Goal: Transaction & Acquisition: Purchase product/service

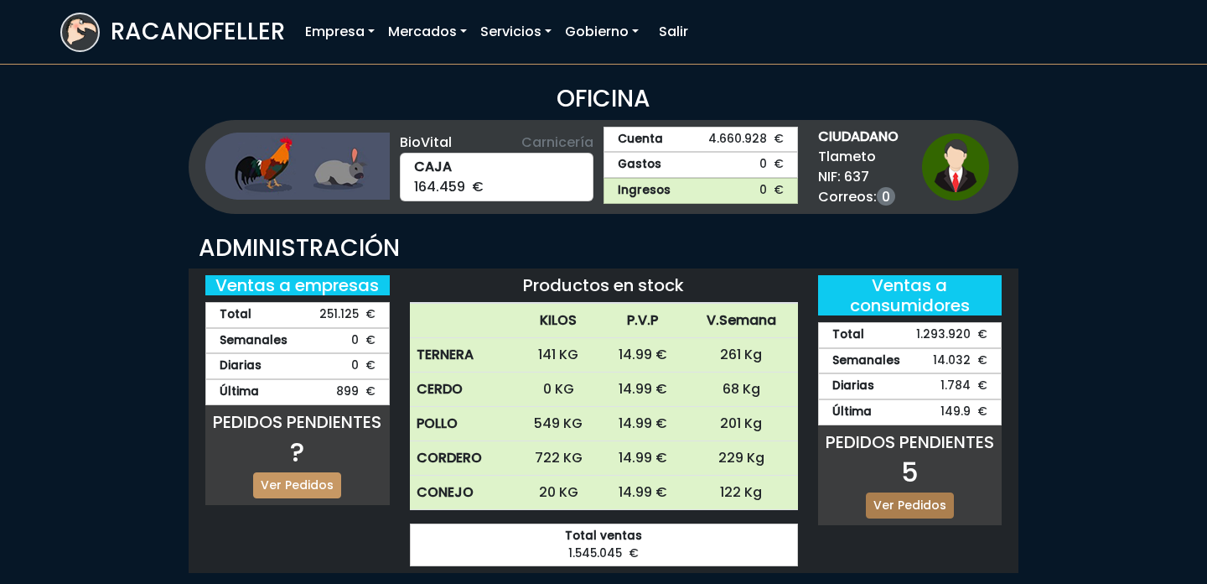
click at [919, 496] on link "Ver Pedidos" at bounding box center [910, 505] width 88 height 26
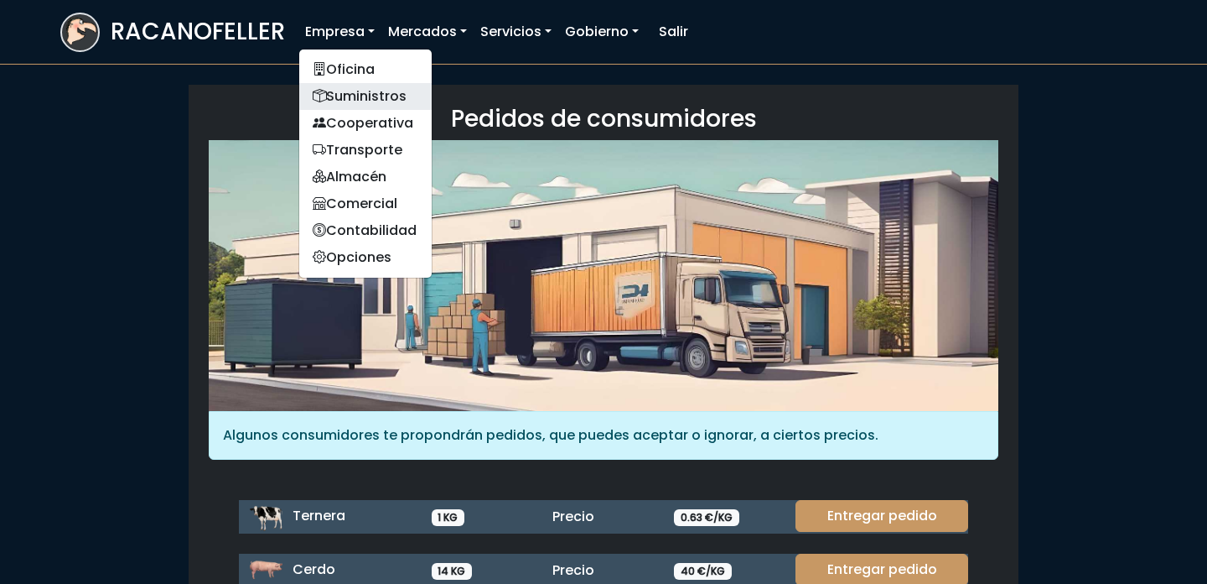
click at [370, 103] on link "Suministros" at bounding box center [365, 96] width 132 height 27
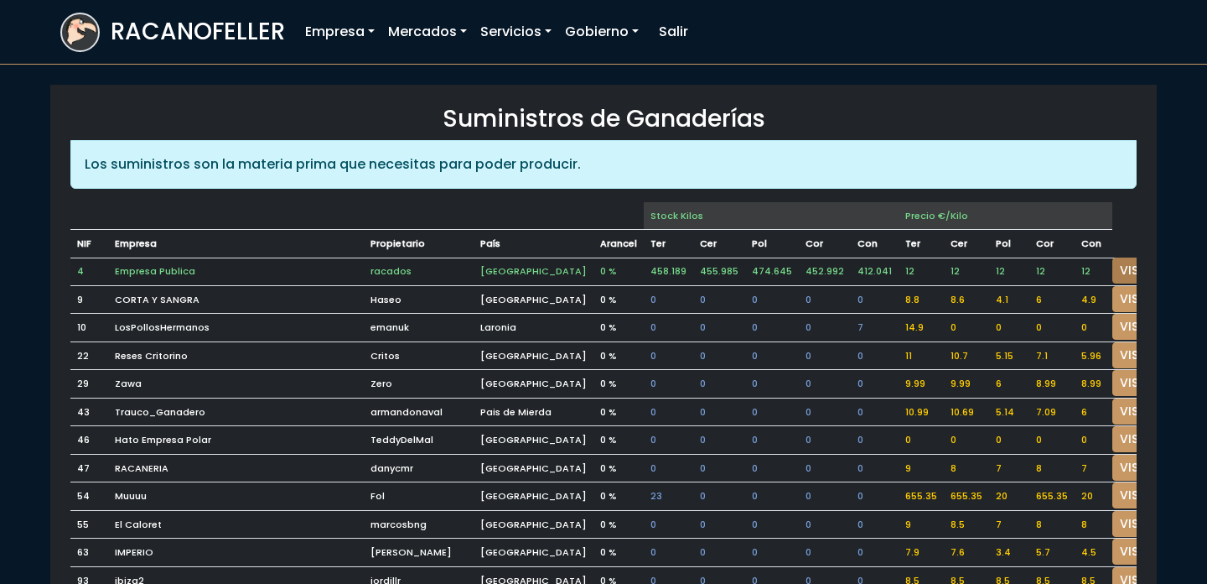
click at [1113, 272] on link "VISITAR" at bounding box center [1143, 270] width 60 height 26
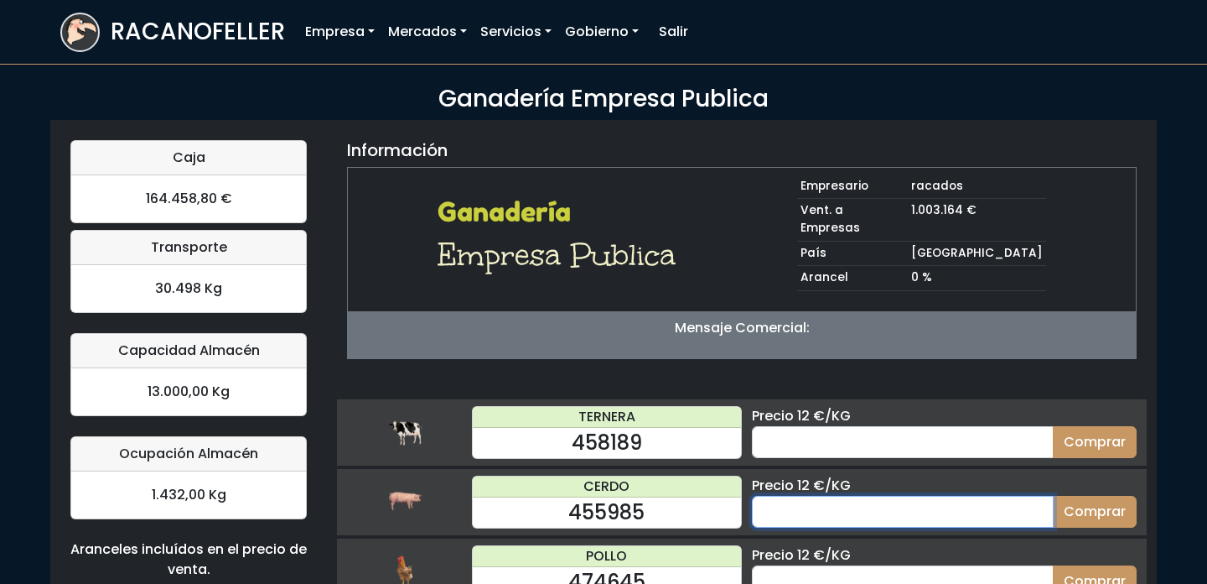
click at [832, 504] on input "number" at bounding box center [903, 512] width 302 height 32
type input "25"
click at [1053, 496] on button "Comprar" at bounding box center [1095, 512] width 84 height 32
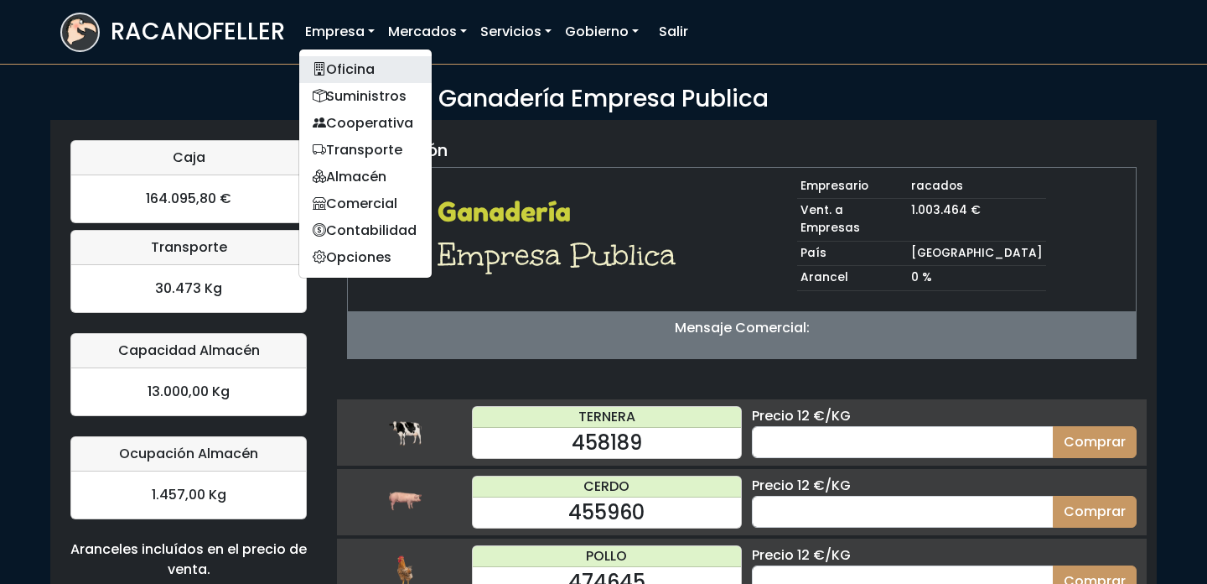
click at [361, 70] on link "Oficina" at bounding box center [365, 69] width 132 height 27
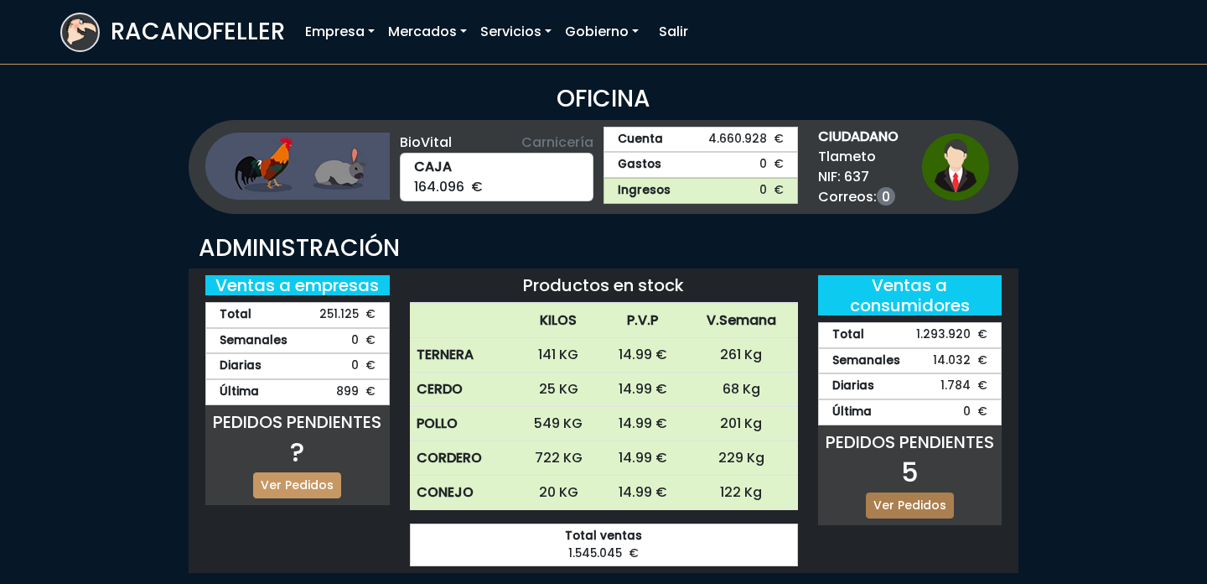
click at [924, 504] on link "Ver Pedidos" at bounding box center [910, 505] width 88 height 26
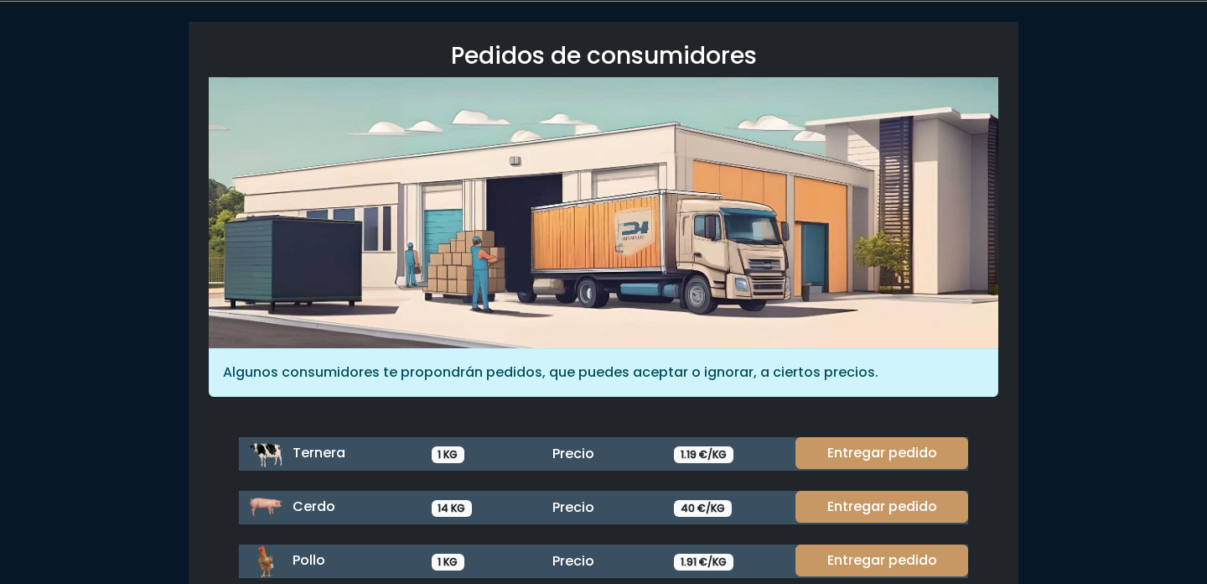
scroll to position [222, 0]
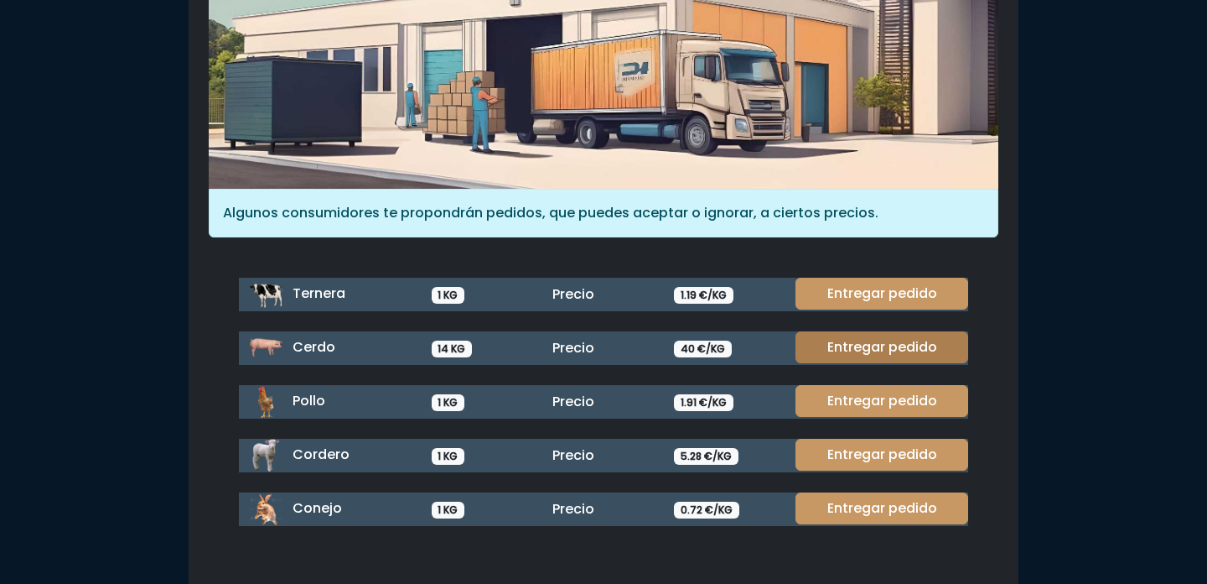
click at [864, 340] on link "Entregar pedido" at bounding box center [882, 347] width 173 height 32
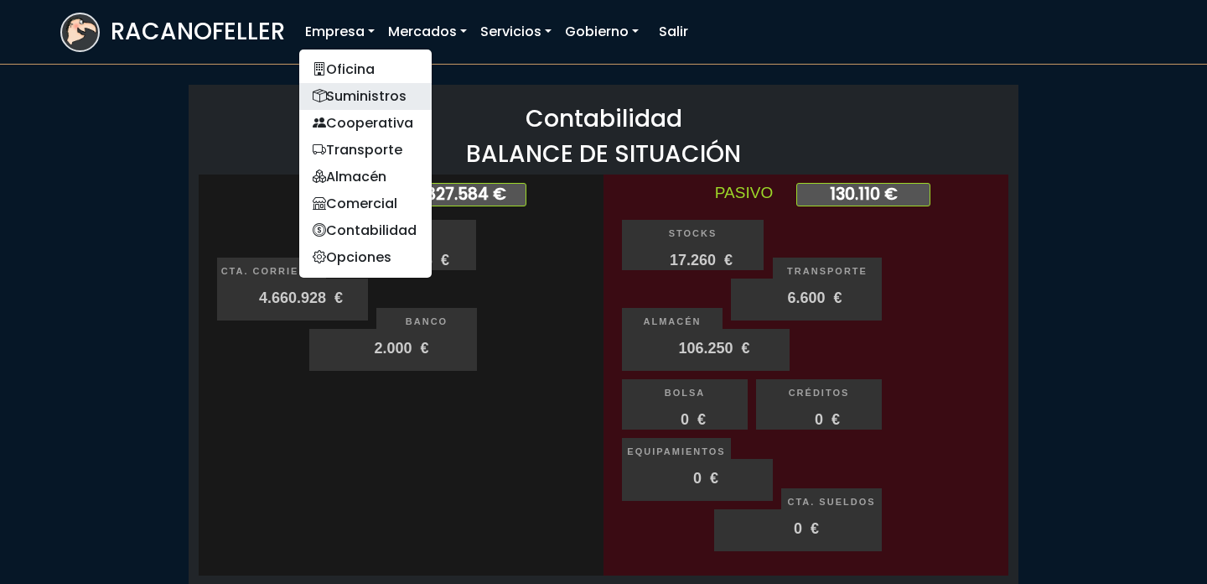
click at [345, 83] on link "Suministros" at bounding box center [365, 96] width 132 height 27
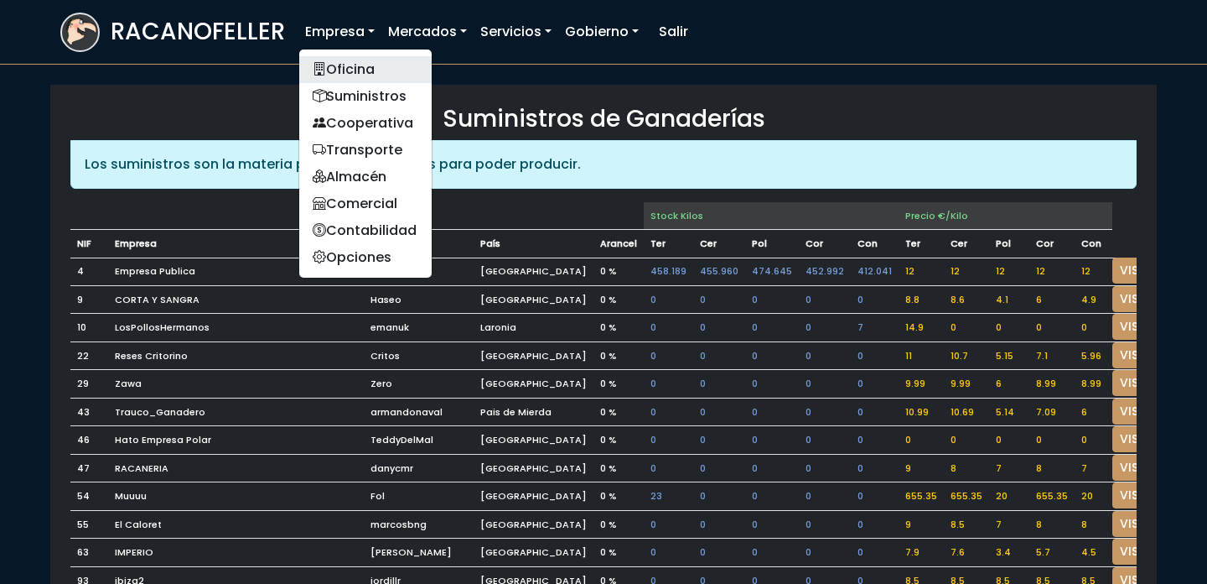
click at [338, 73] on link "Oficina" at bounding box center [365, 69] width 132 height 27
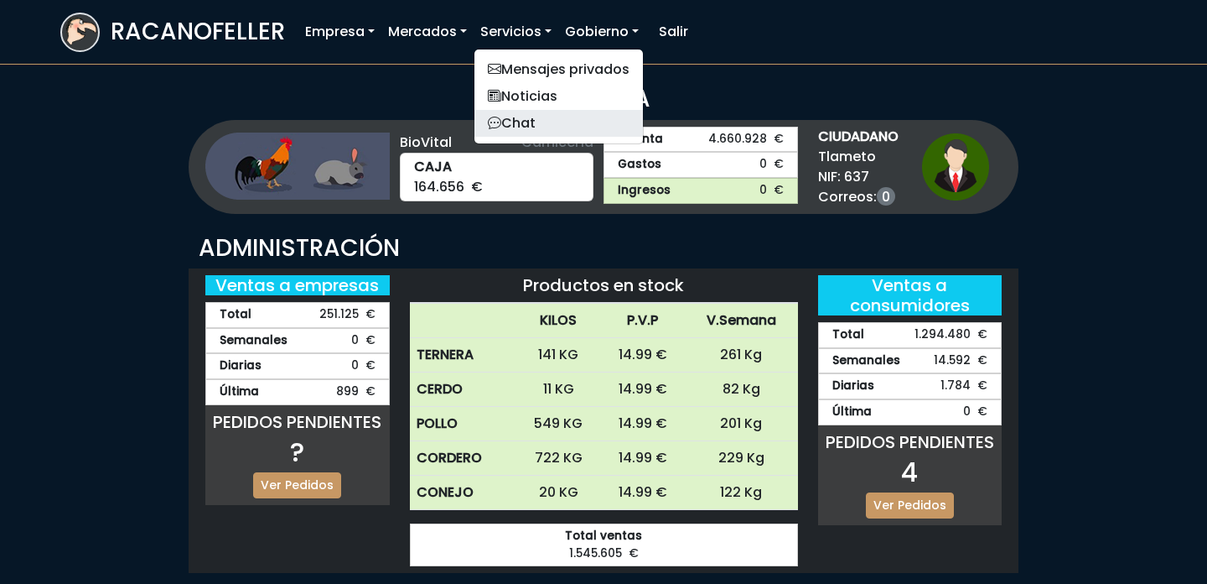
click at [553, 123] on link "Chat" at bounding box center [559, 123] width 169 height 27
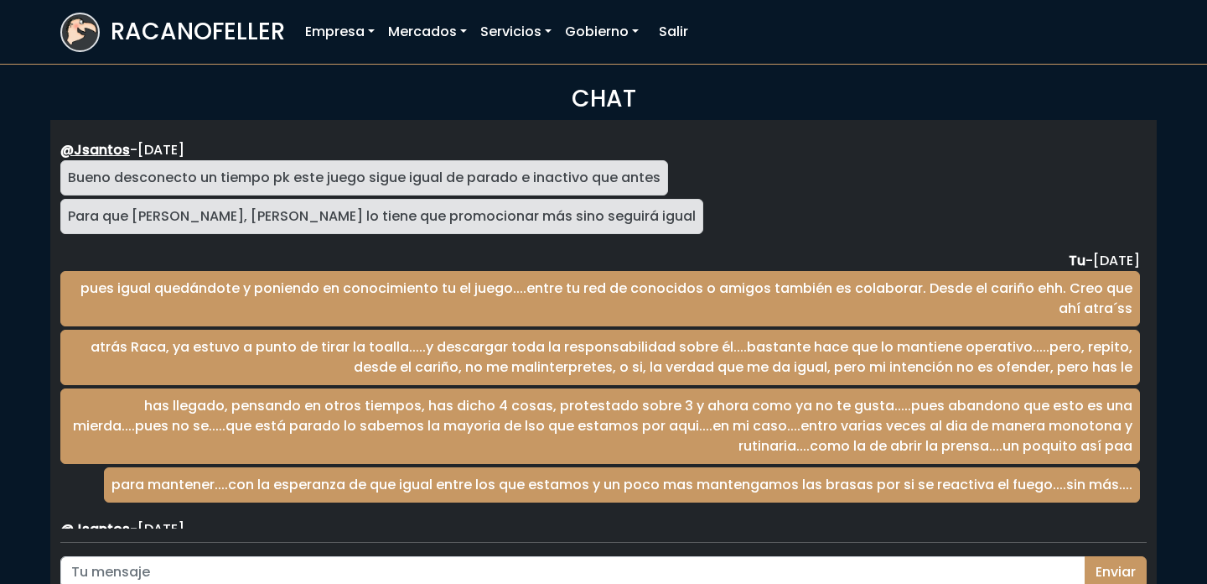
scroll to position [2741, 0]
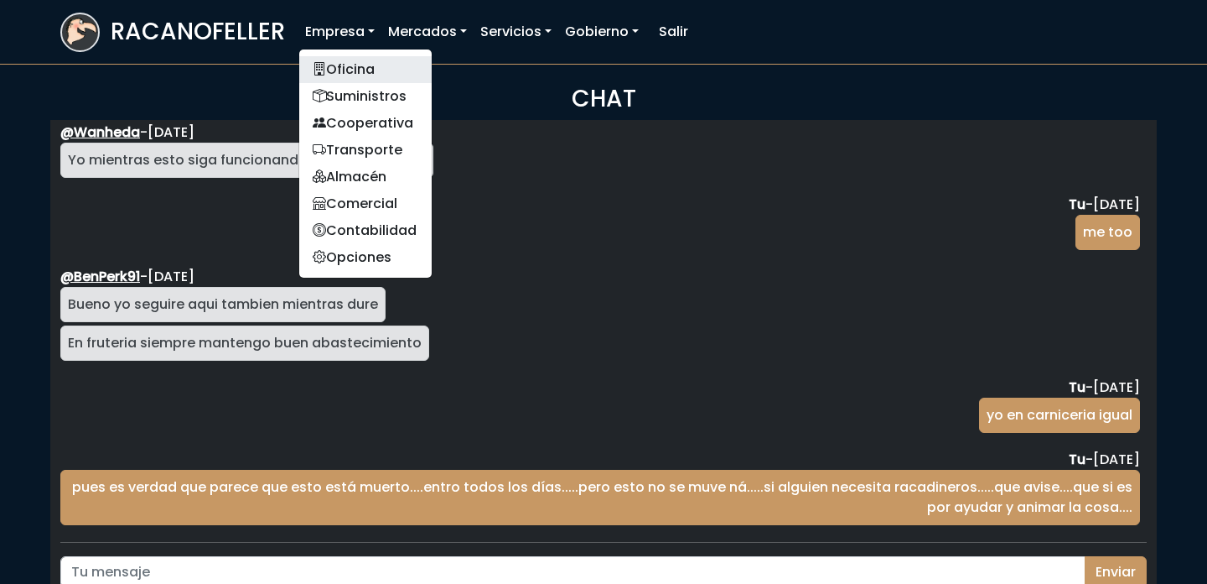
click at [363, 73] on link "Oficina" at bounding box center [365, 69] width 132 height 27
